Goal: Information Seeking & Learning: Learn about a topic

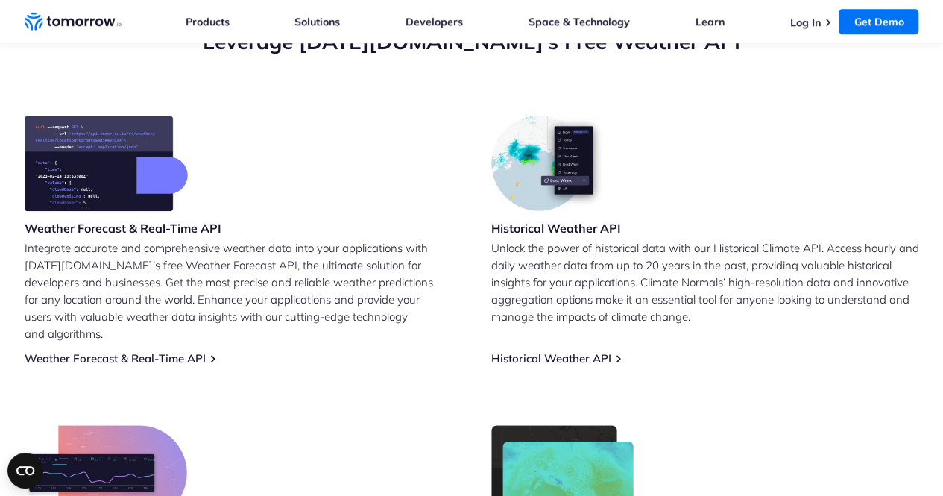
scroll to position [570, 0]
click at [610, 351] on link "Historical Weather API" at bounding box center [552, 358] width 120 height 14
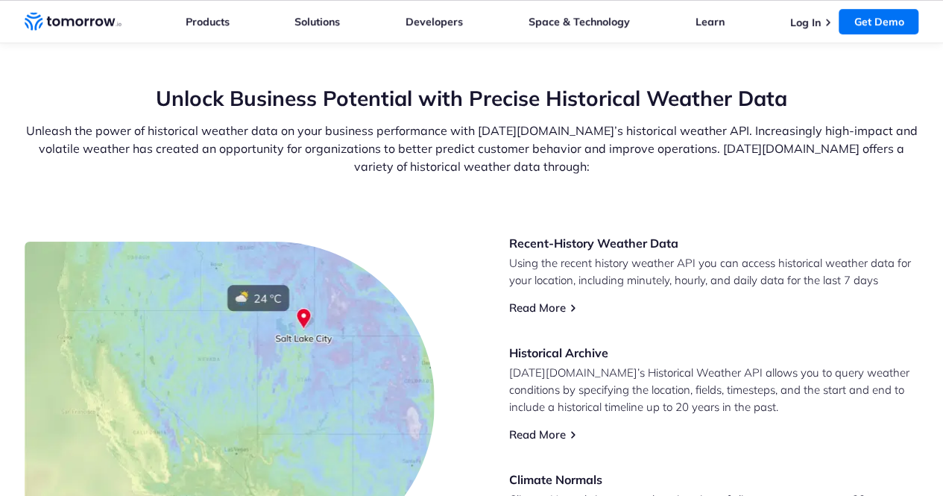
scroll to position [570, 0]
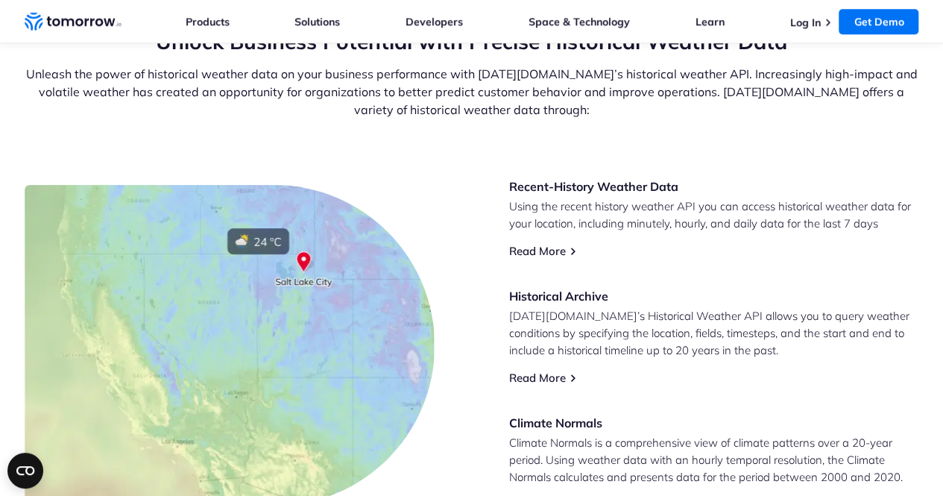
click at [610, 346] on p "[DATE][DOMAIN_NAME]’s Historical Weather API allows you to query weather condit…" at bounding box center [714, 332] width 410 height 51
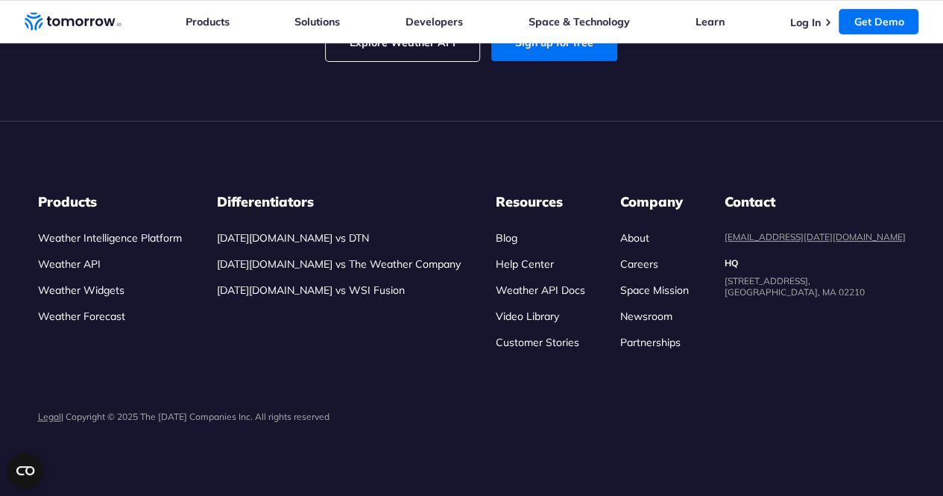
scroll to position [3237, 0]
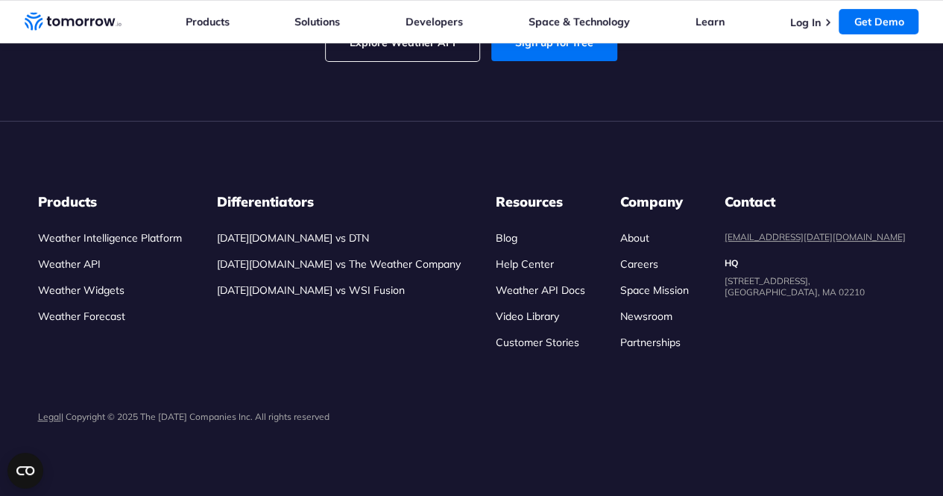
scroll to position [3429, 0]
click at [0, 0] on input "Tokyo" at bounding box center [0, 0] width 0 height 0
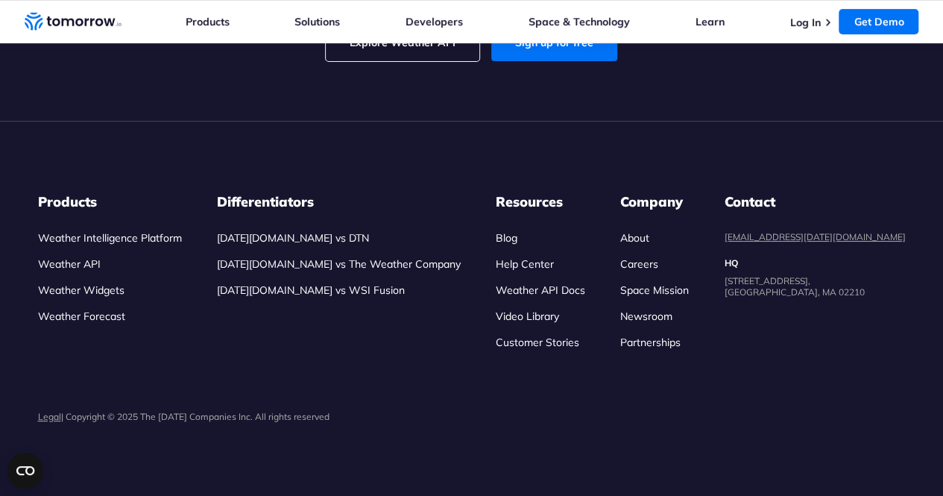
click at [0, 0] on input "2020" at bounding box center [0, 0] width 0 height 0
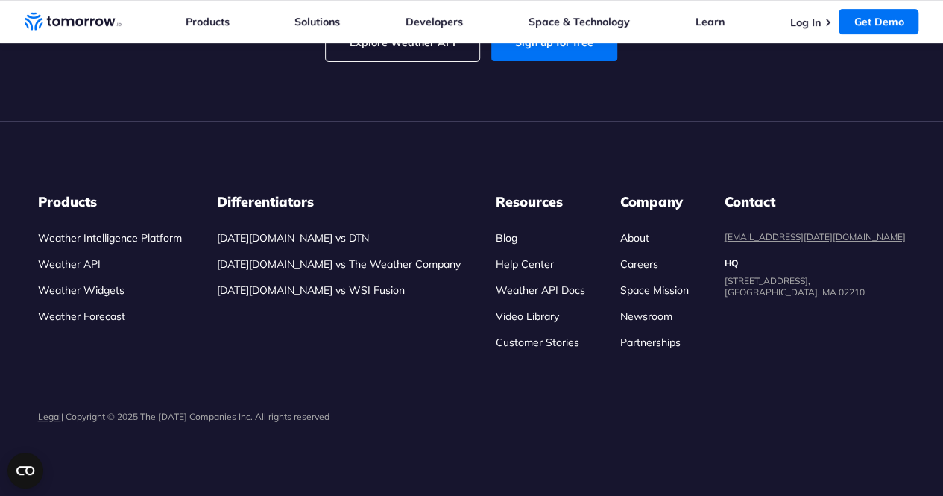
scroll to position [3719, 0]
click at [0, 0] on input "Imperial" at bounding box center [0, 0] width 0 height 0
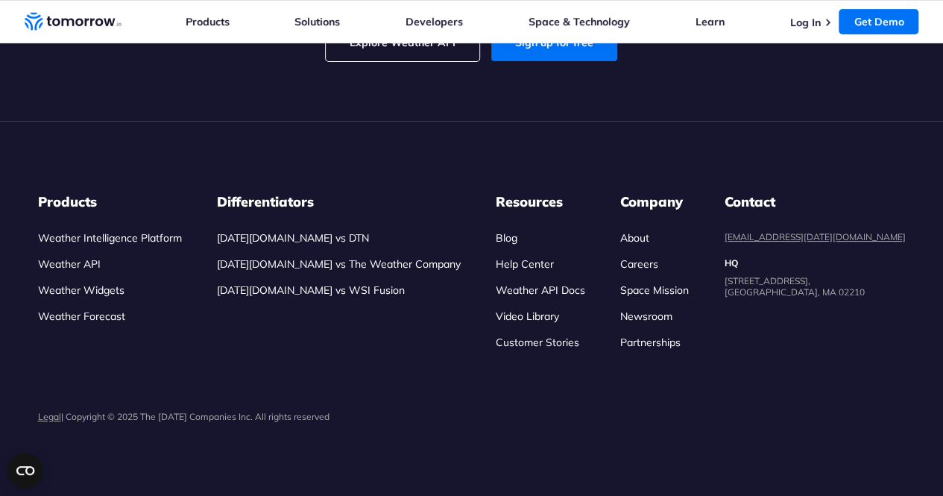
click at [0, 0] on input "Metric" at bounding box center [0, 0] width 0 height 0
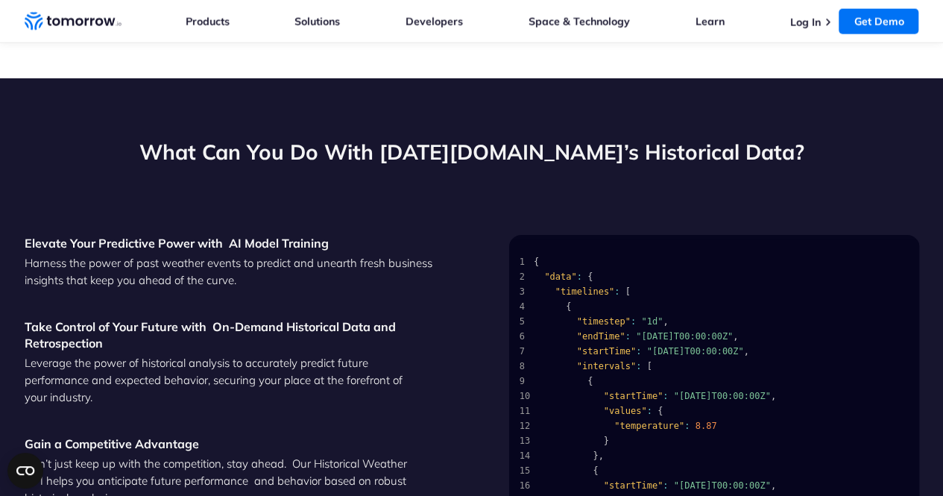
scroll to position [1629, 0]
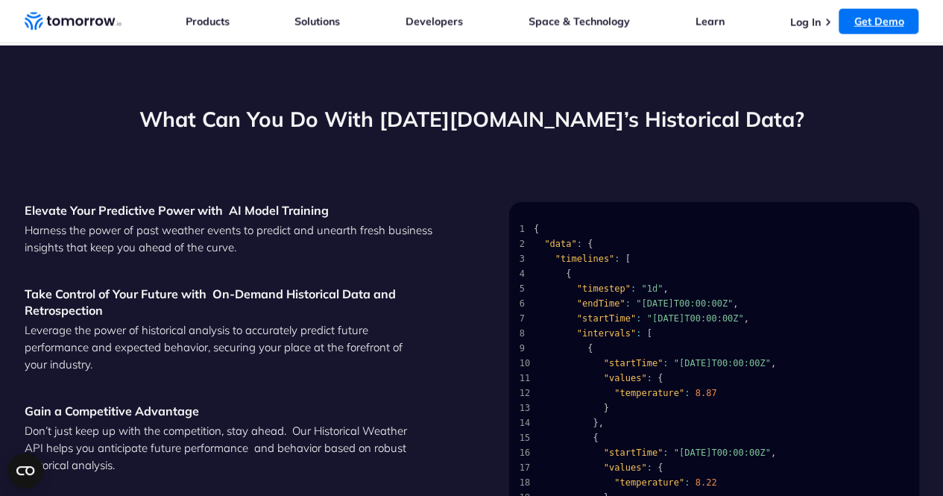
click at [894, 14] on link "Get Demo" at bounding box center [879, 21] width 80 height 25
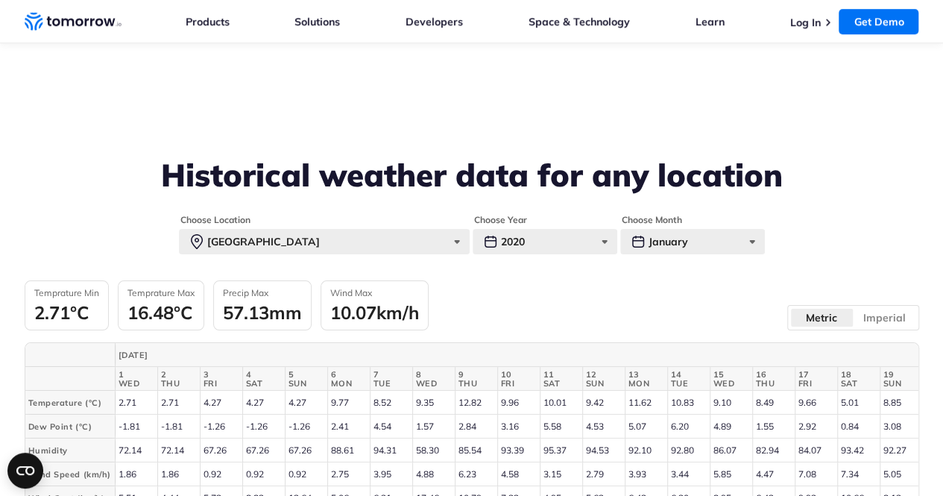
scroll to position [3272, 0]
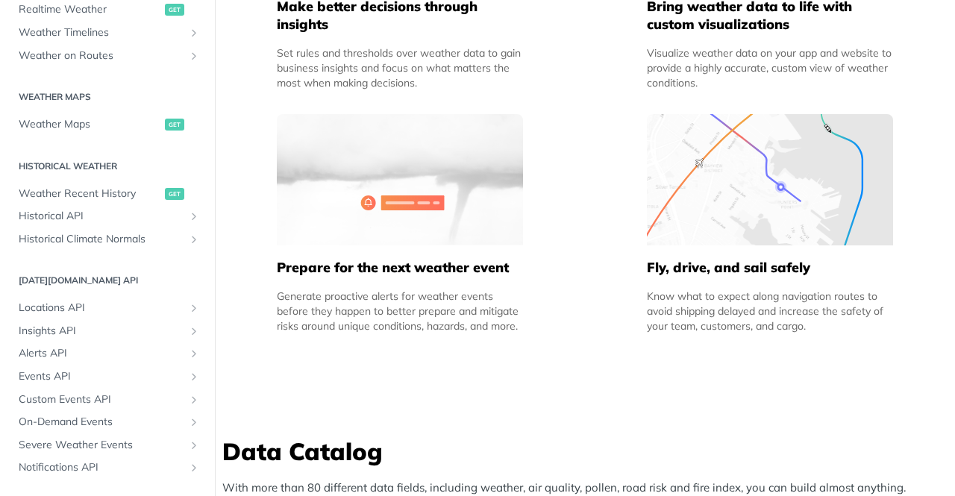
scroll to position [384, 0]
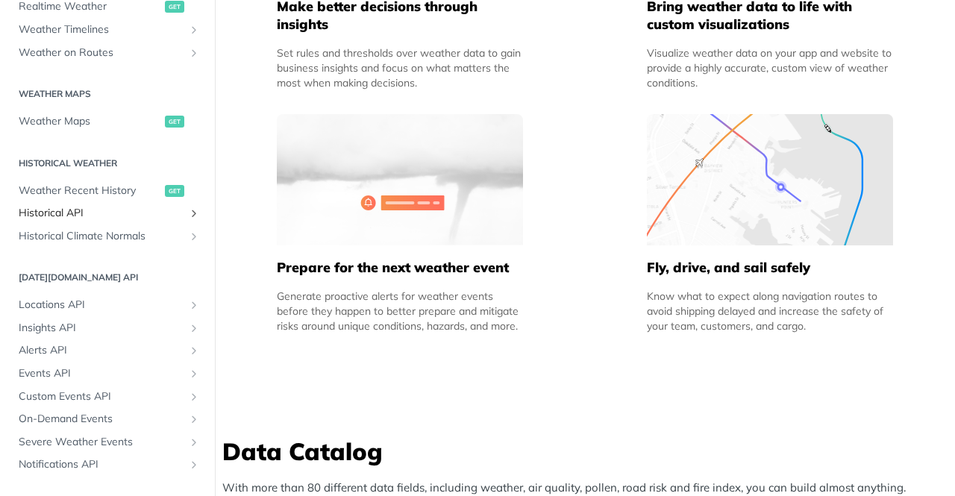
click at [176, 209] on link "Historical API" at bounding box center [107, 213] width 192 height 22
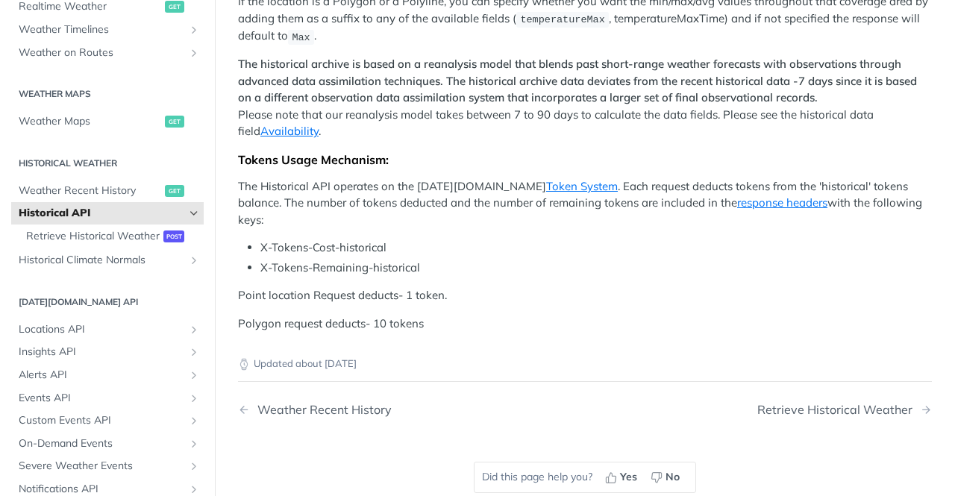
scroll to position [432, 0]
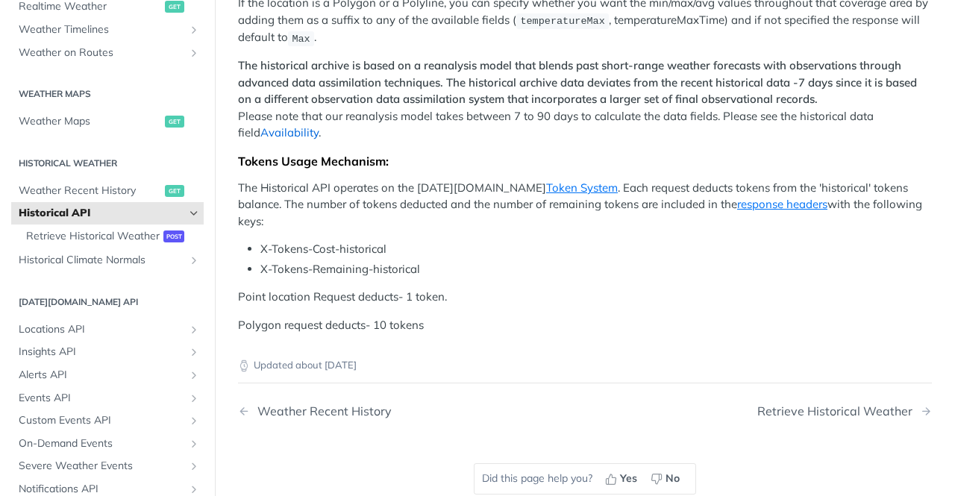
click at [266, 139] on link "Availability" at bounding box center [289, 132] width 58 height 14
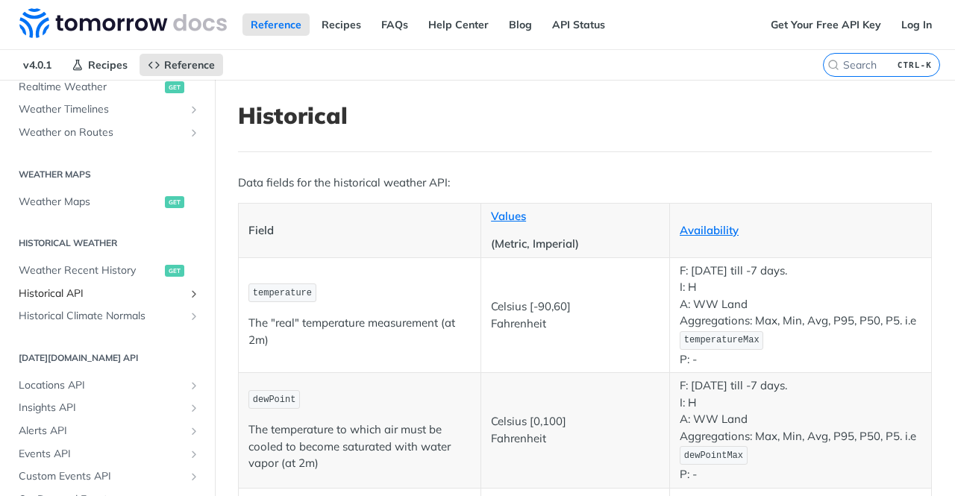
click at [188, 289] on icon "Show subpages for Historical API" at bounding box center [194, 294] width 12 height 12
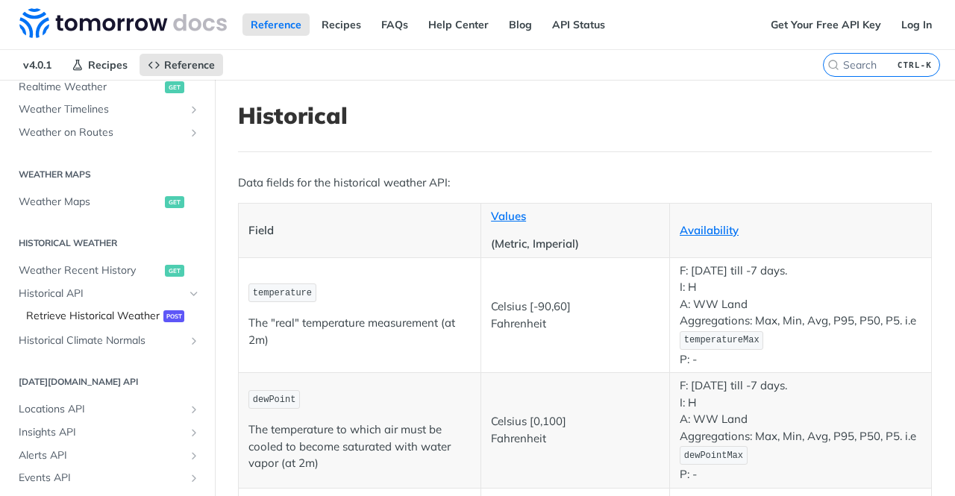
click at [161, 324] on link "Retrieve Historical Weather post" at bounding box center [111, 316] width 185 height 22
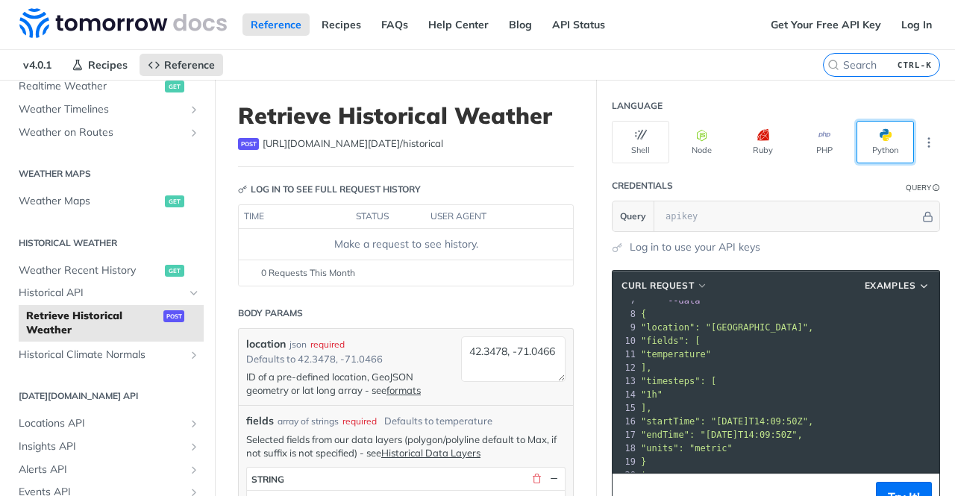
click at [891, 138] on span "button" at bounding box center [891, 135] width 0 height 12
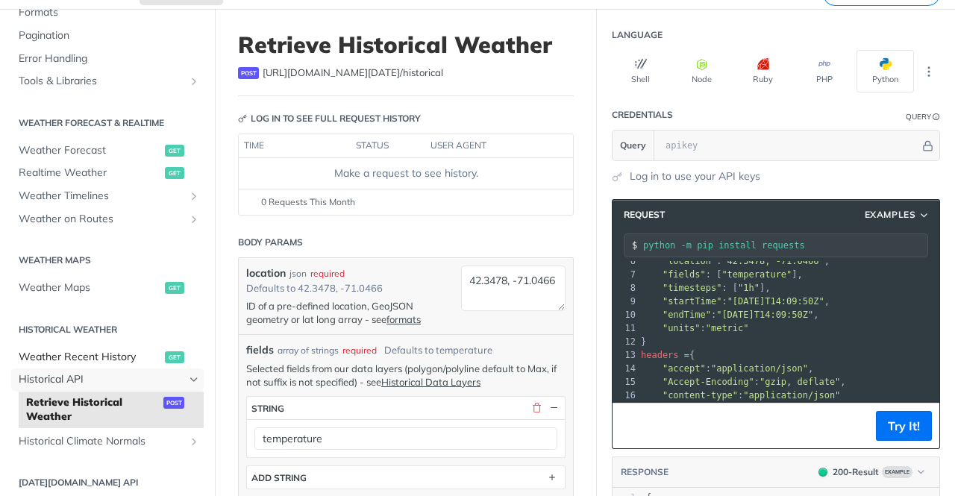
scroll to position [225, 0]
click at [103, 171] on span "Realtime Weather" at bounding box center [90, 174] width 142 height 15
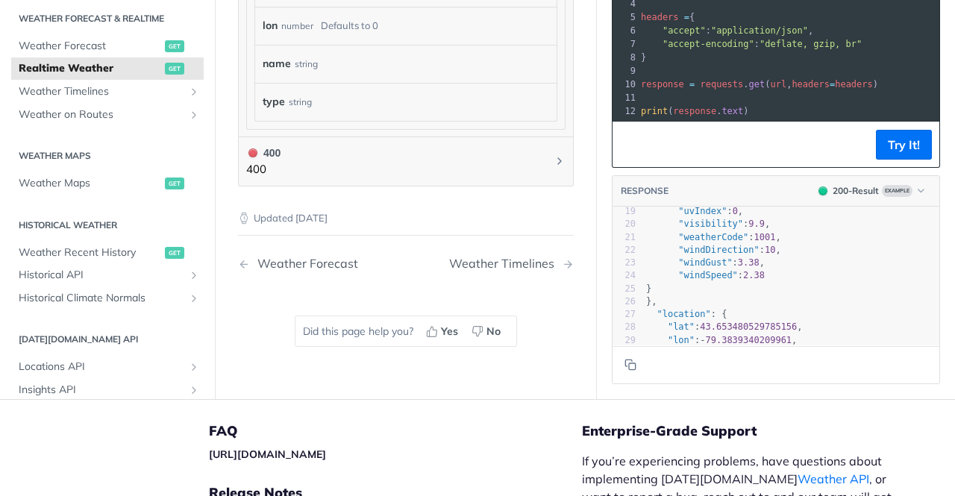
scroll to position [1135, 0]
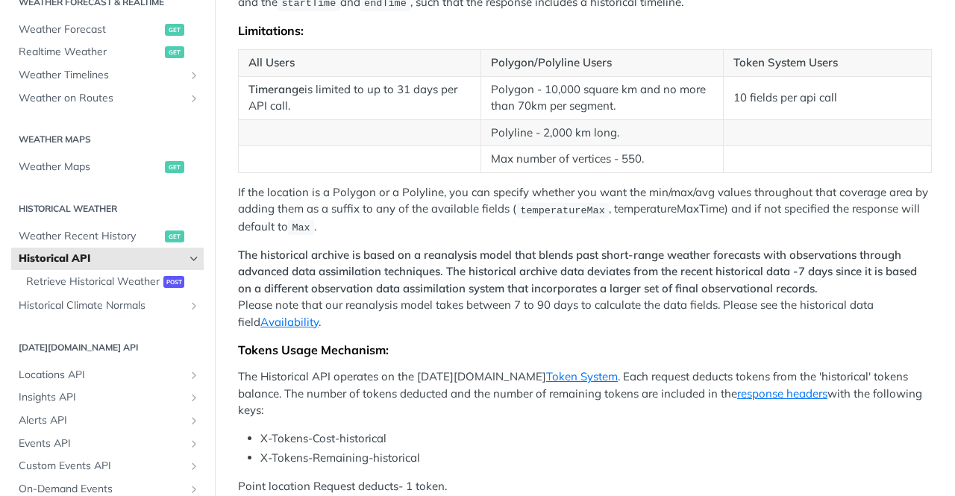
scroll to position [520, 0]
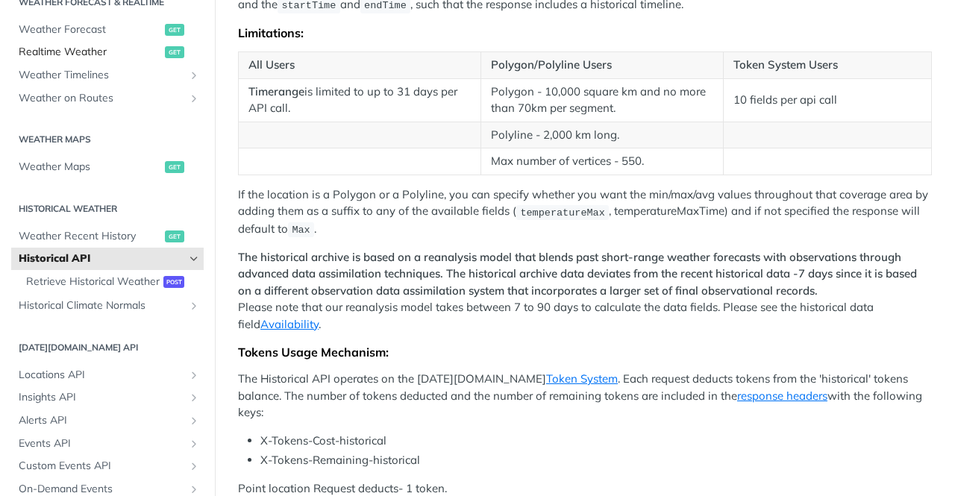
click at [96, 56] on span "Realtime Weather" at bounding box center [90, 52] width 142 height 15
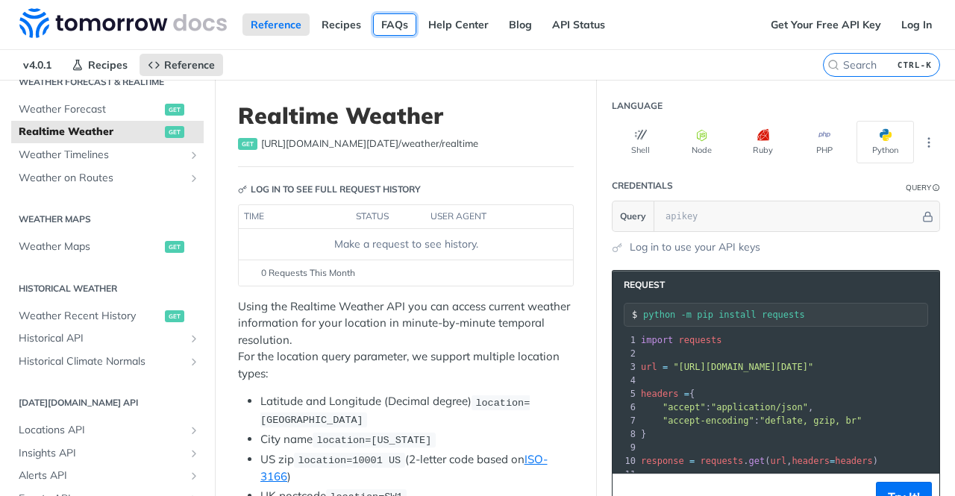
click at [395, 25] on link "FAQs" at bounding box center [394, 24] width 43 height 22
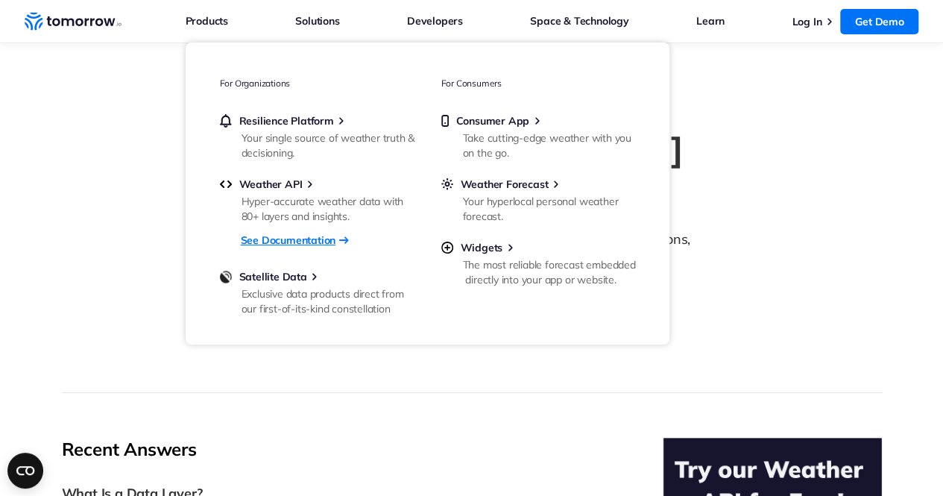
click at [296, 241] on link "See Documentation" at bounding box center [288, 239] width 95 height 19
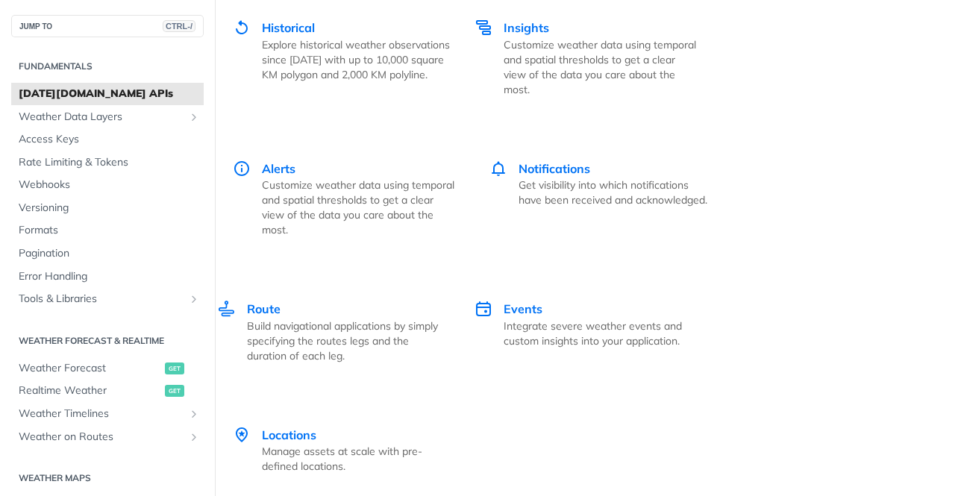
scroll to position [2922, 0]
